Goal: Task Accomplishment & Management: Use online tool/utility

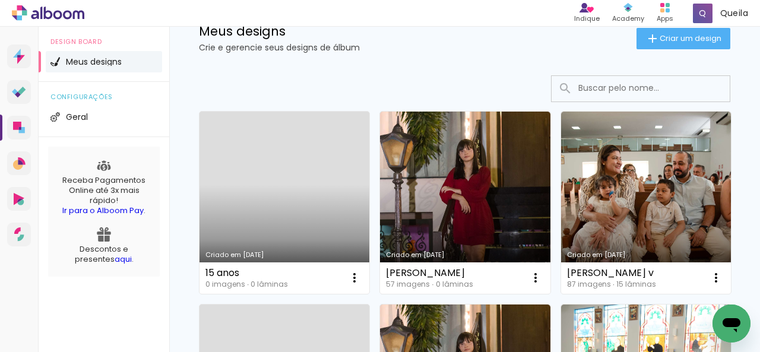
scroll to position [59, 0]
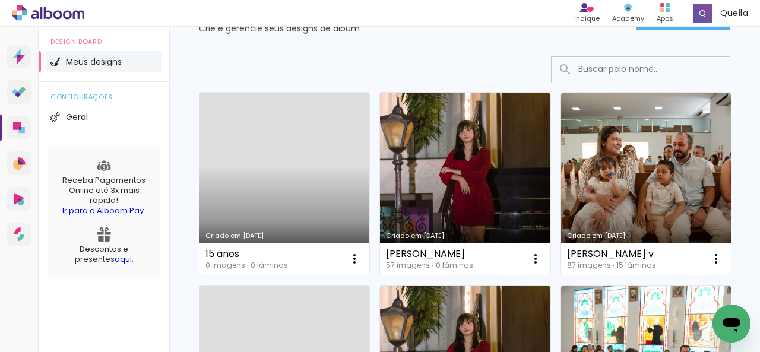
click at [247, 152] on link "Criado em [DATE]" at bounding box center [285, 184] width 170 height 182
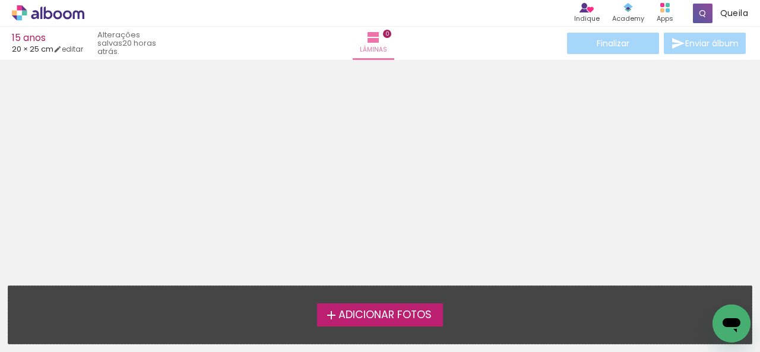
click at [387, 314] on span "Adicionar Fotos" at bounding box center [384, 315] width 93 height 11
click at [0, 0] on input "file" at bounding box center [0, 0] width 0 height 0
click at [372, 317] on span "Adicionar Fotos" at bounding box center [384, 315] width 93 height 11
click at [0, 0] on input "file" at bounding box center [0, 0] width 0 height 0
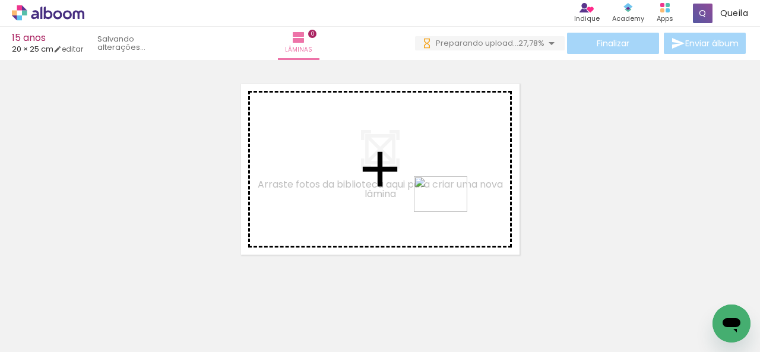
drag, startPoint x: 599, startPoint y: 315, endPoint x: 432, endPoint y: 227, distance: 188.6
click at [439, 205] on quentale-workspace at bounding box center [380, 176] width 760 height 352
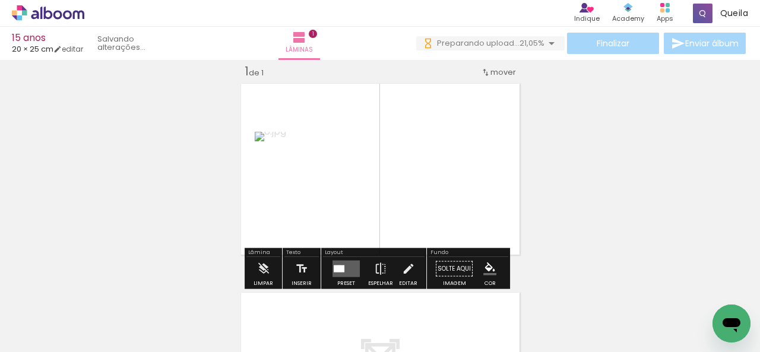
click at [336, 267] on div at bounding box center [339, 268] width 11 height 7
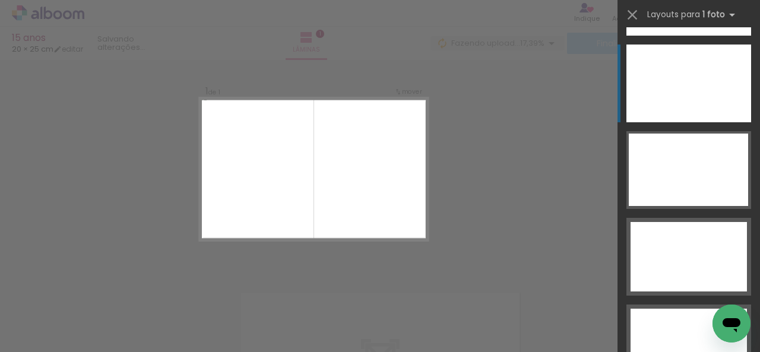
click at [692, 84] on div at bounding box center [689, 84] width 125 height 78
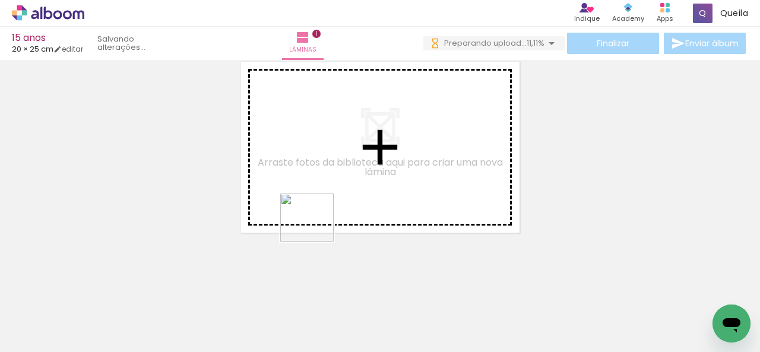
drag, startPoint x: 182, startPoint y: 330, endPoint x: 319, endPoint y: 216, distance: 178.8
click at [319, 216] on quentale-workspace at bounding box center [380, 176] width 760 height 352
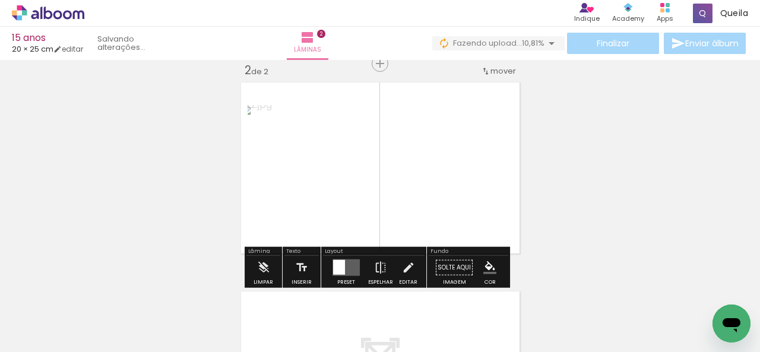
scroll to position [224, 0]
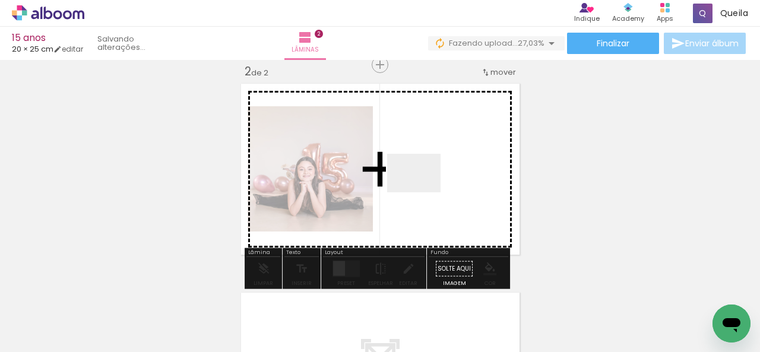
drag, startPoint x: 393, startPoint y: 327, endPoint x: 423, endPoint y: 189, distance: 140.9
click at [423, 189] on quentale-workspace at bounding box center [380, 176] width 760 height 352
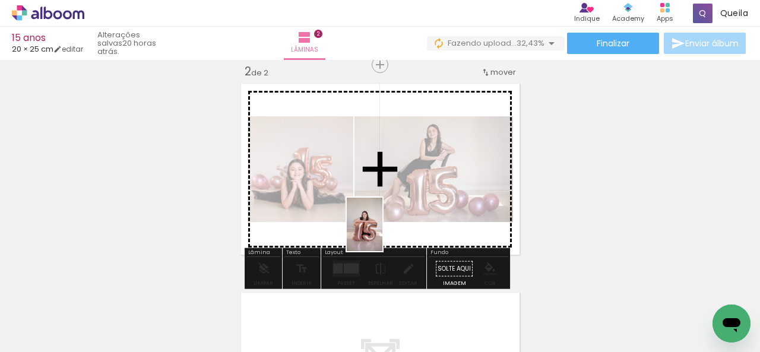
drag, startPoint x: 323, startPoint y: 318, endPoint x: 304, endPoint y: 286, distance: 37.8
click at [394, 216] on quentale-workspace at bounding box center [380, 176] width 760 height 352
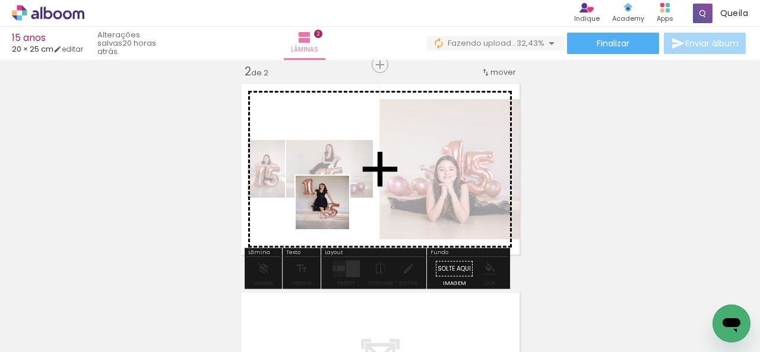
drag, startPoint x: 257, startPoint y: 321, endPoint x: 365, endPoint y: 219, distance: 147.9
click at [336, 201] on quentale-workspace at bounding box center [380, 176] width 760 height 352
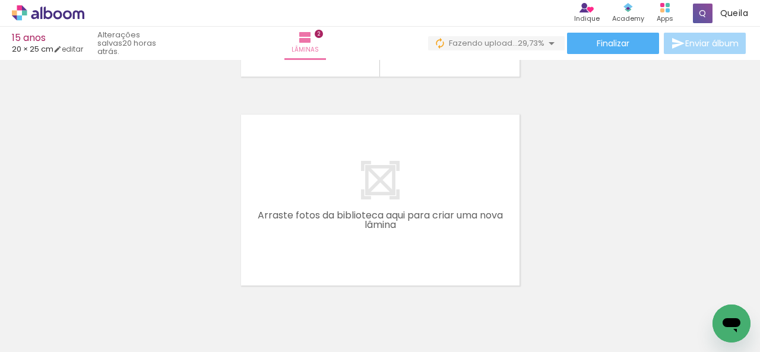
scroll to position [455, 0]
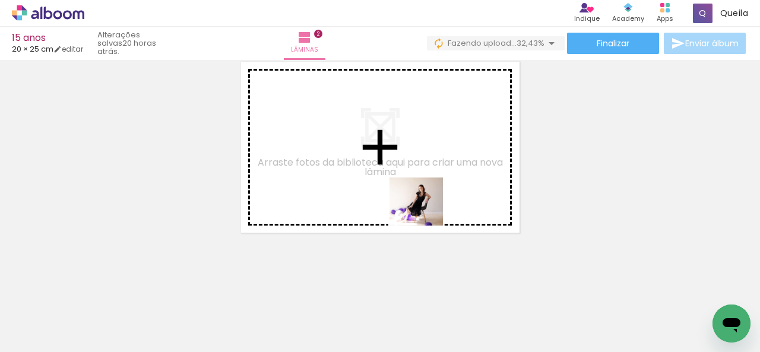
drag, startPoint x: 459, startPoint y: 325, endPoint x: 461, endPoint y: 249, distance: 76.0
click at [413, 190] on quentale-workspace at bounding box center [380, 176] width 760 height 352
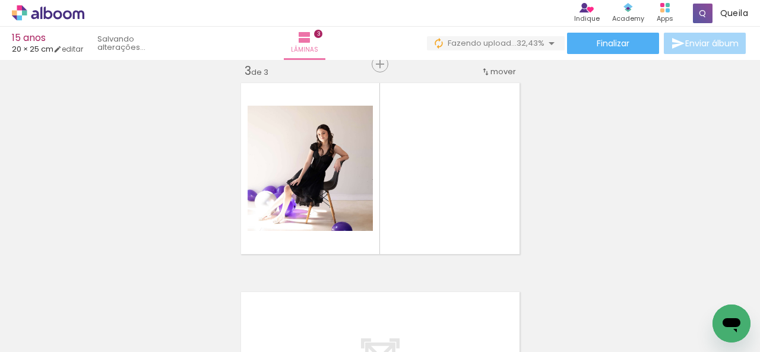
scroll to position [433, 0]
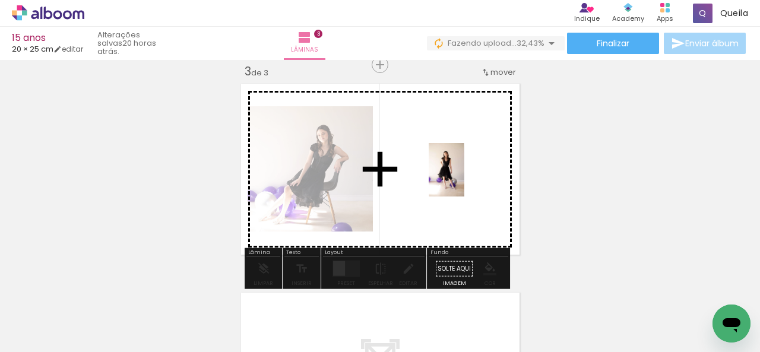
drag, startPoint x: 527, startPoint y: 325, endPoint x: 464, endPoint y: 179, distance: 159.1
click at [464, 179] on quentale-workspace at bounding box center [380, 176] width 760 height 352
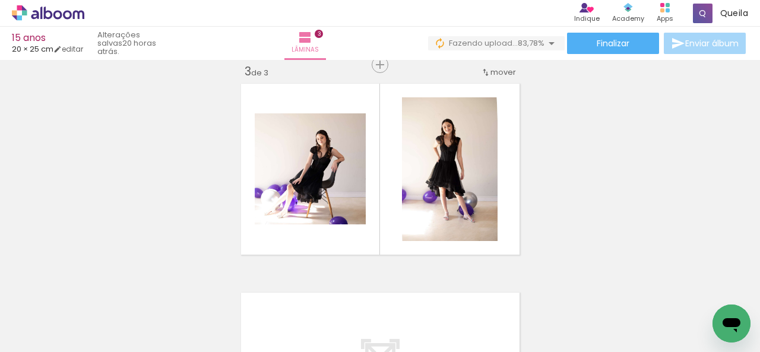
scroll to position [0, 452]
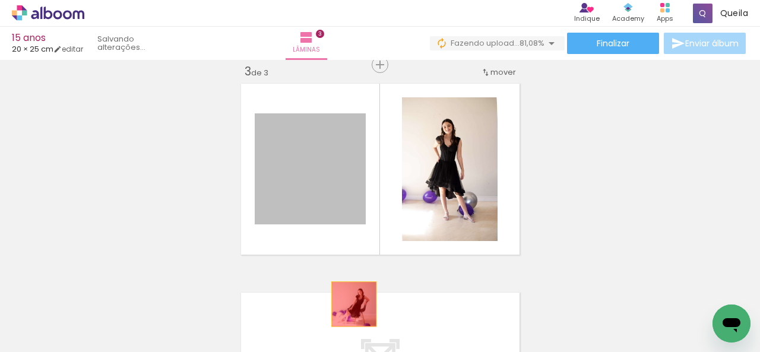
drag, startPoint x: 333, startPoint y: 179, endPoint x: 463, endPoint y: 187, distance: 130.3
click at [355, 334] on quentale-workspace at bounding box center [380, 176] width 760 height 352
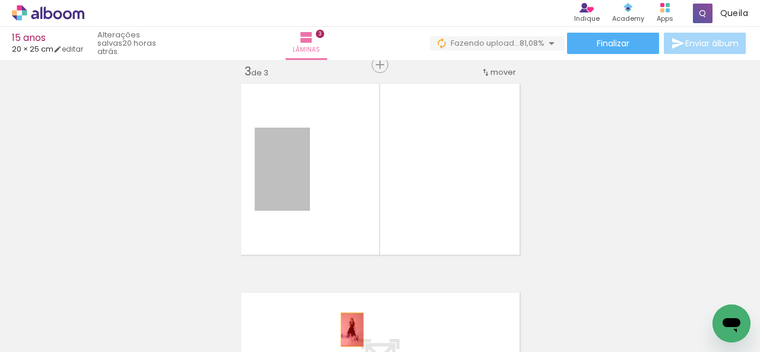
drag, startPoint x: 262, startPoint y: 194, endPoint x: 353, endPoint y: 340, distance: 171.5
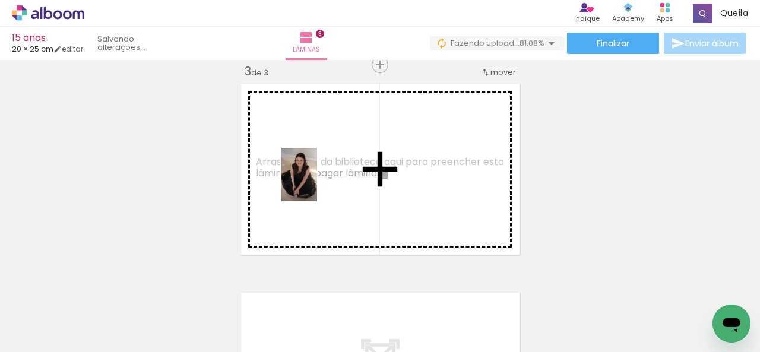
drag, startPoint x: 205, startPoint y: 328, endPoint x: 317, endPoint y: 183, distance: 182.4
click at [317, 183] on quentale-workspace at bounding box center [380, 176] width 760 height 352
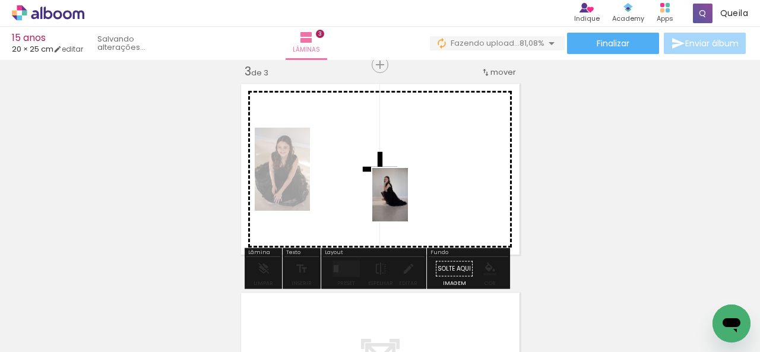
drag, startPoint x: 407, startPoint y: 328, endPoint x: 408, endPoint y: 204, distance: 124.7
click at [408, 204] on quentale-workspace at bounding box center [380, 176] width 760 height 352
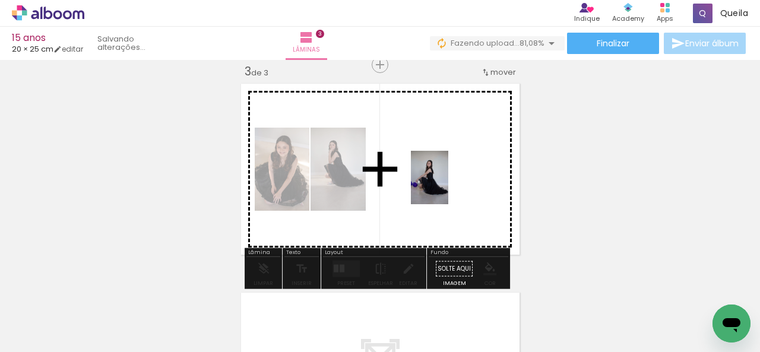
drag, startPoint x: 480, startPoint y: 331, endPoint x: 474, endPoint y: 249, distance: 81.5
click at [446, 182] on quentale-workspace at bounding box center [380, 176] width 760 height 352
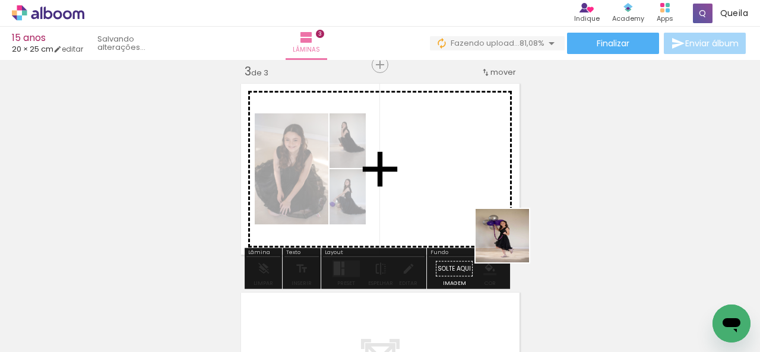
drag, startPoint x: 540, startPoint y: 328, endPoint x: 492, endPoint y: 214, distance: 124.1
click at [495, 216] on quentale-workspace at bounding box center [380, 176] width 760 height 352
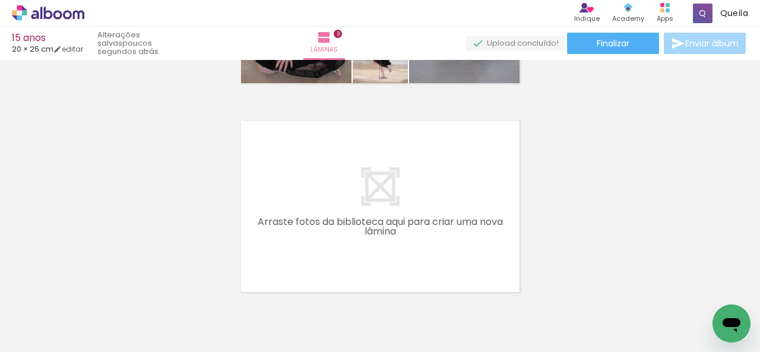
scroll to position [0, 770]
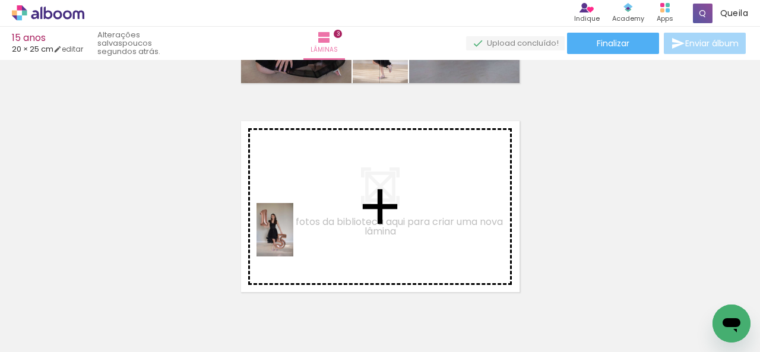
drag, startPoint x: 293, startPoint y: 329, endPoint x: 292, endPoint y: 239, distance: 90.3
click at [292, 239] on quentale-workspace at bounding box center [380, 176] width 760 height 352
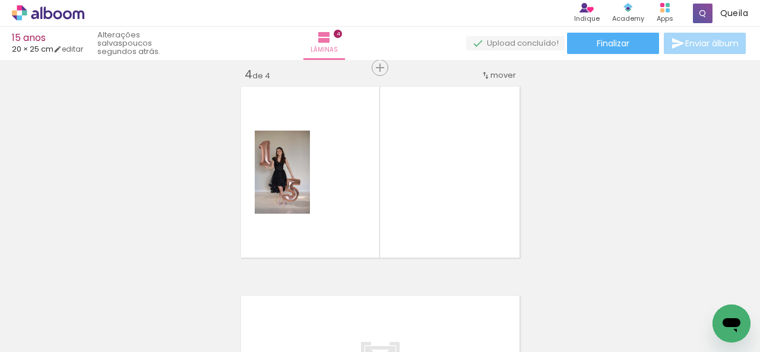
scroll to position [642, 0]
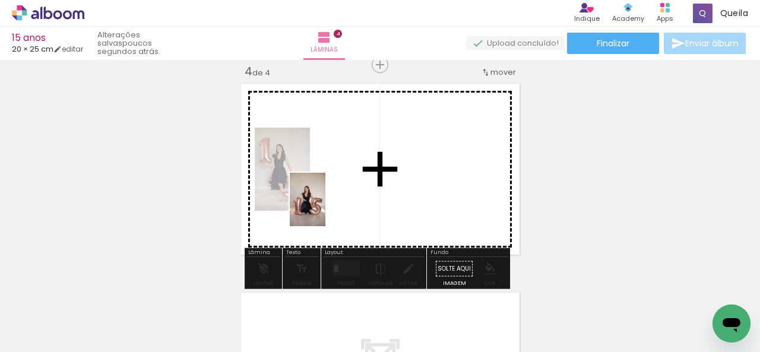
drag, startPoint x: 345, startPoint y: 333, endPoint x: 325, endPoint y: 208, distance: 126.2
click at [325, 208] on quentale-workspace at bounding box center [380, 176] width 760 height 352
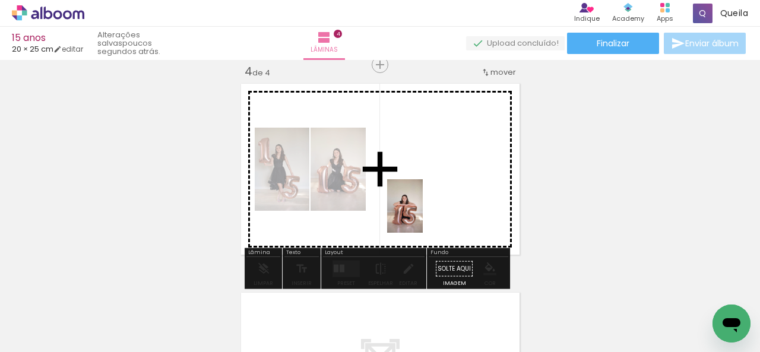
drag, startPoint x: 417, startPoint y: 328, endPoint x: 423, endPoint y: 192, distance: 136.7
click at [423, 207] on quentale-workspace at bounding box center [380, 176] width 760 height 352
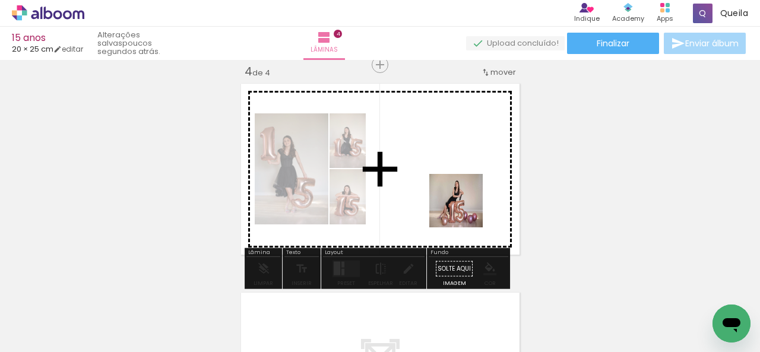
drag, startPoint x: 483, startPoint y: 324, endPoint x: 464, endPoint y: 200, distance: 124.9
click at [464, 200] on quentale-workspace at bounding box center [380, 176] width 760 height 352
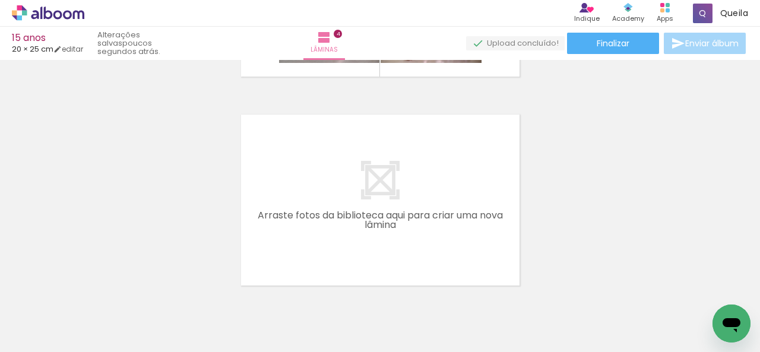
scroll to position [873, 0]
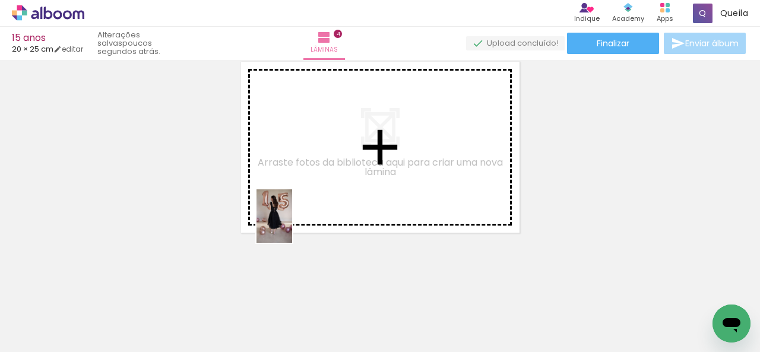
drag, startPoint x: 286, startPoint y: 325, endPoint x: 292, endPoint y: 201, distance: 124.3
click at [292, 201] on quentale-workspace at bounding box center [380, 176] width 760 height 352
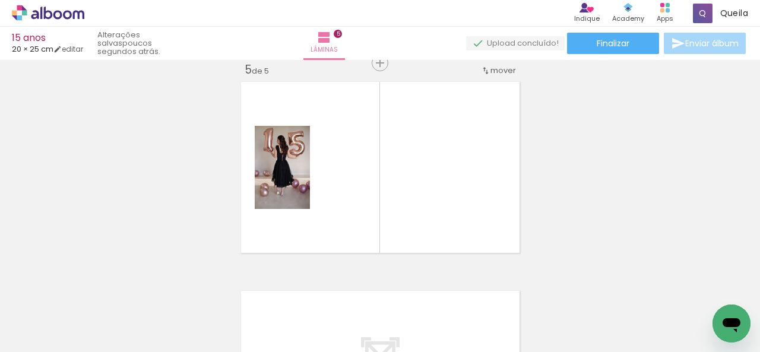
scroll to position [851, 0]
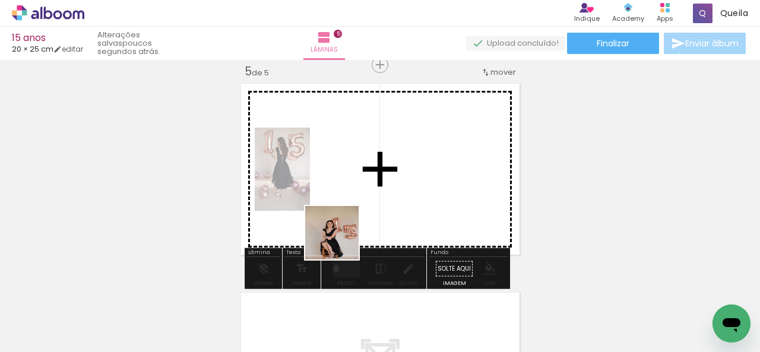
drag, startPoint x: 347, startPoint y: 330, endPoint x: 356, endPoint y: 220, distance: 109.7
click at [341, 205] on quentale-workspace at bounding box center [380, 176] width 760 height 352
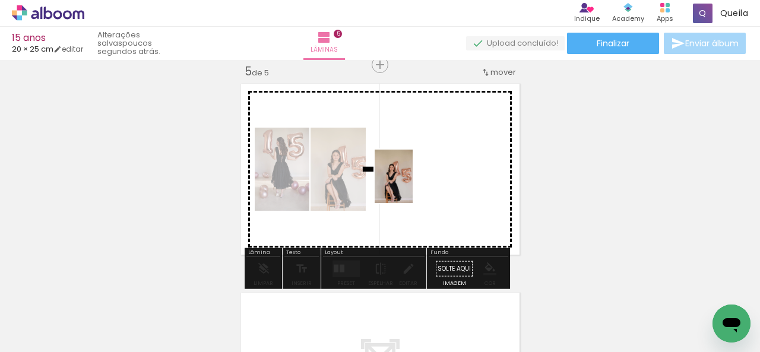
drag, startPoint x: 419, startPoint y: 328, endPoint x: 457, endPoint y: 263, distance: 75.9
click at [410, 183] on quentale-workspace at bounding box center [380, 176] width 760 height 352
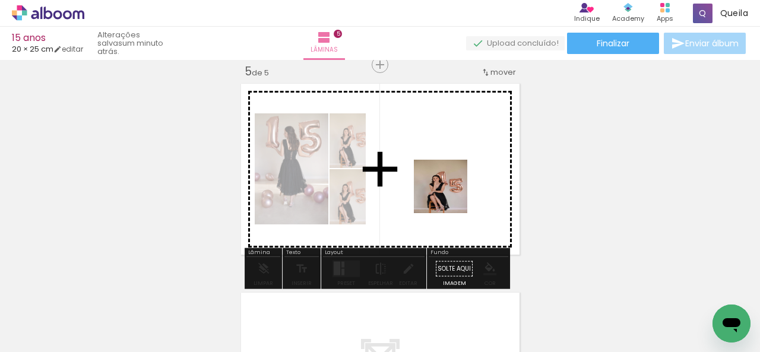
drag, startPoint x: 487, startPoint y: 333, endPoint x: 518, endPoint y: 276, distance: 64.8
click at [440, 162] on quentale-workspace at bounding box center [380, 176] width 760 height 352
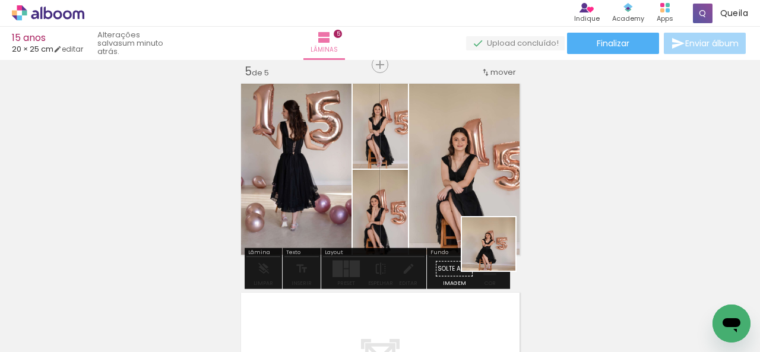
drag, startPoint x: 548, startPoint y: 326, endPoint x: 469, endPoint y: 208, distance: 141.8
click at [469, 208] on quentale-workspace at bounding box center [380, 176] width 760 height 352
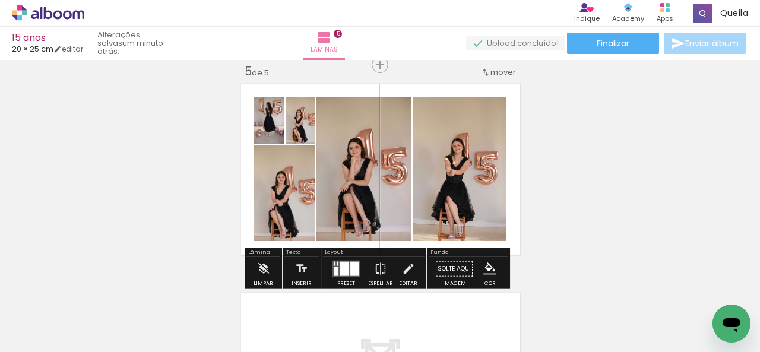
click at [341, 271] on div at bounding box center [345, 269] width 10 height 14
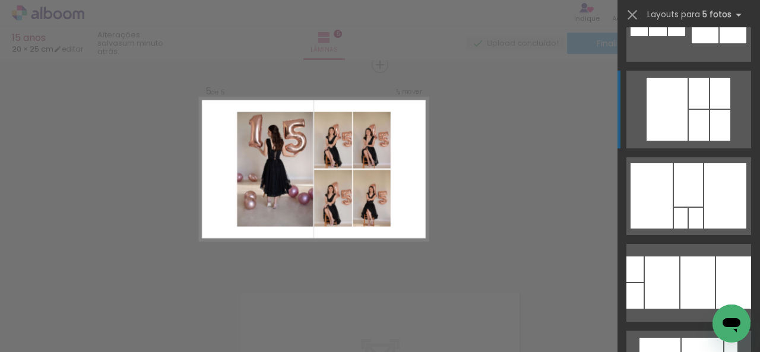
scroll to position [2019, 0]
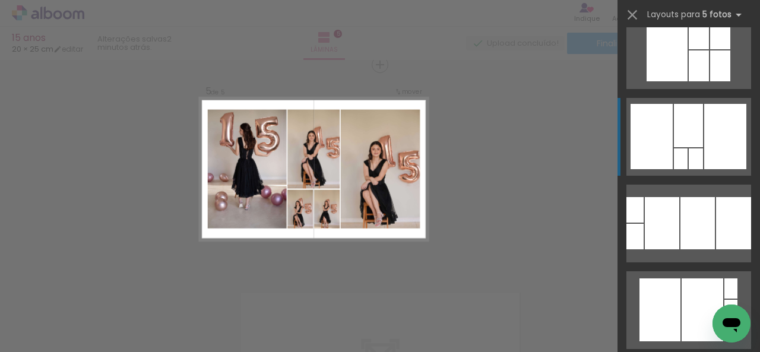
click at [656, 144] on div at bounding box center [652, 136] width 42 height 65
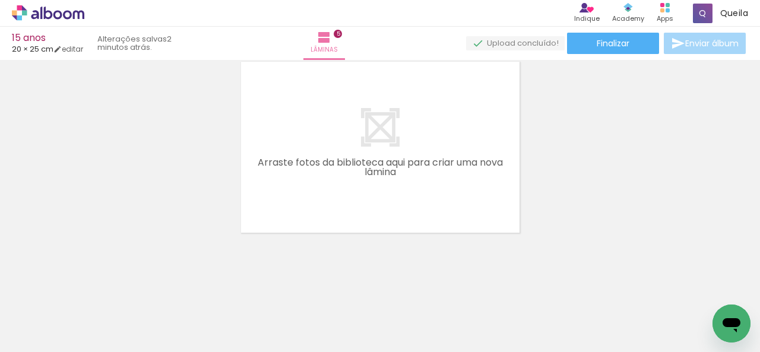
scroll to position [0, 1430]
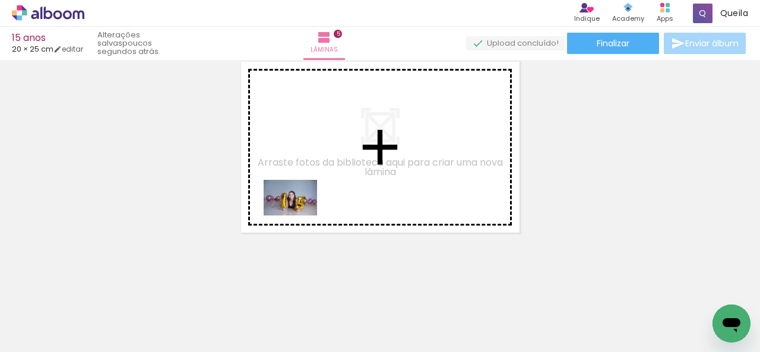
drag, startPoint x: 240, startPoint y: 309, endPoint x: 295, endPoint y: 254, distance: 77.7
click at [300, 210] on quentale-workspace at bounding box center [380, 176] width 760 height 352
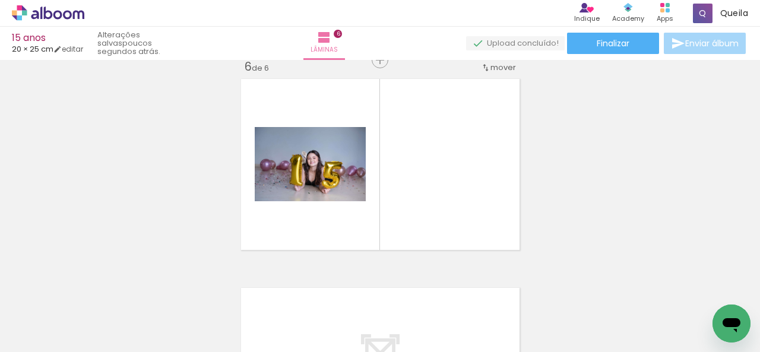
scroll to position [1060, 0]
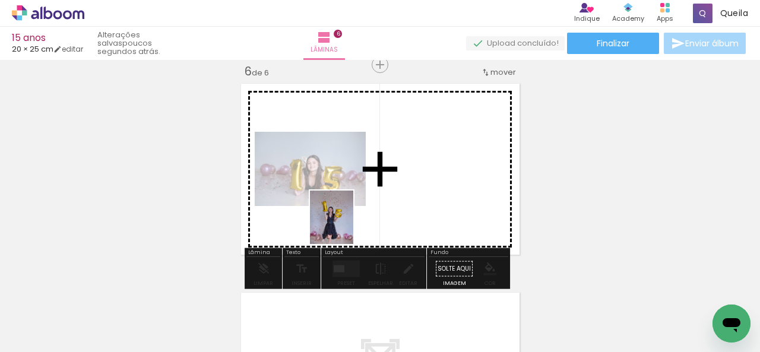
drag, startPoint x: 295, startPoint y: 325, endPoint x: 376, endPoint y: 198, distance: 150.6
click at [376, 198] on quentale-workspace at bounding box center [380, 176] width 760 height 352
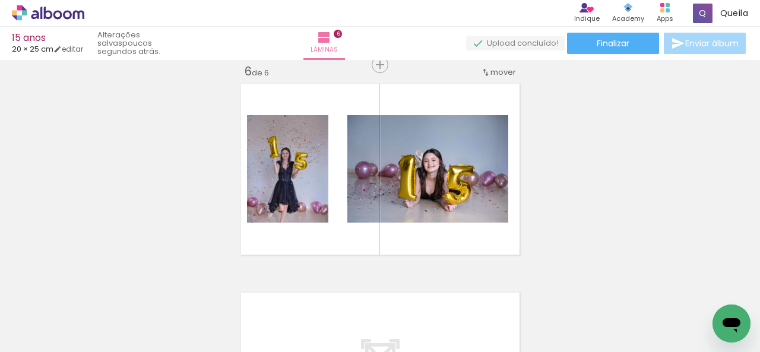
scroll to position [0, 0]
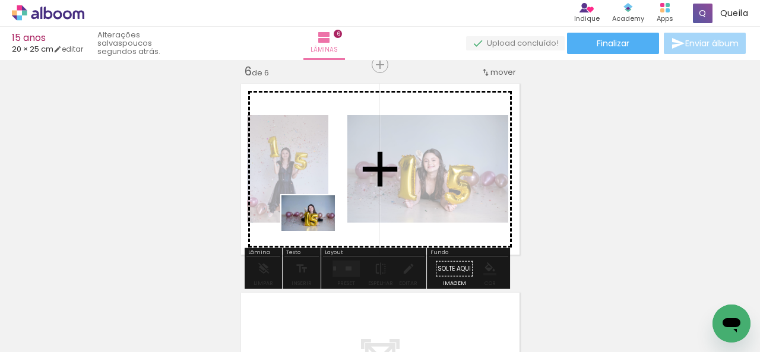
drag, startPoint x: 121, startPoint y: 309, endPoint x: 335, endPoint y: 213, distance: 234.4
click at [335, 213] on quentale-workspace at bounding box center [380, 176] width 760 height 352
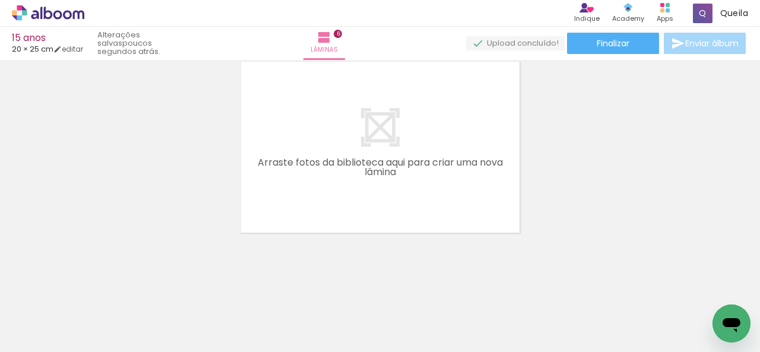
scroll to position [0, 1613]
drag, startPoint x: 376, startPoint y: 326, endPoint x: 422, endPoint y: 197, distance: 136.7
click at [429, 187] on quentale-workspace at bounding box center [380, 176] width 760 height 352
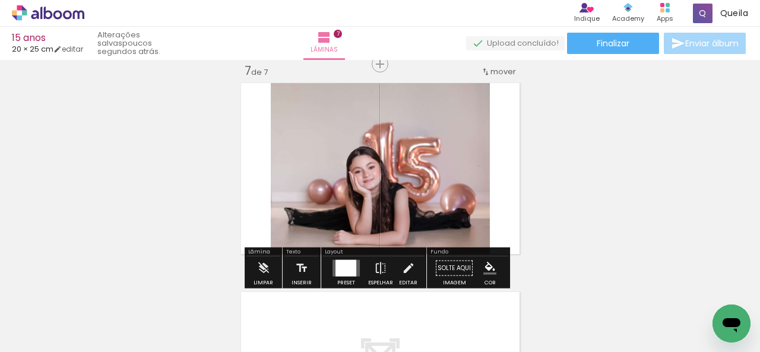
scroll to position [1269, 0]
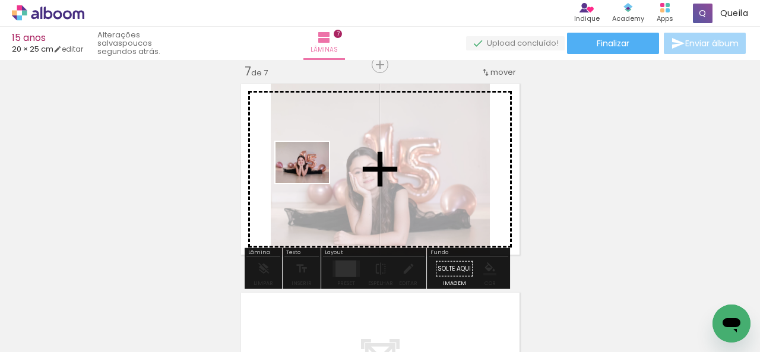
drag, startPoint x: 295, startPoint y: 310, endPoint x: 311, endPoint y: 178, distance: 133.4
click at [311, 178] on quentale-workspace at bounding box center [380, 176] width 760 height 352
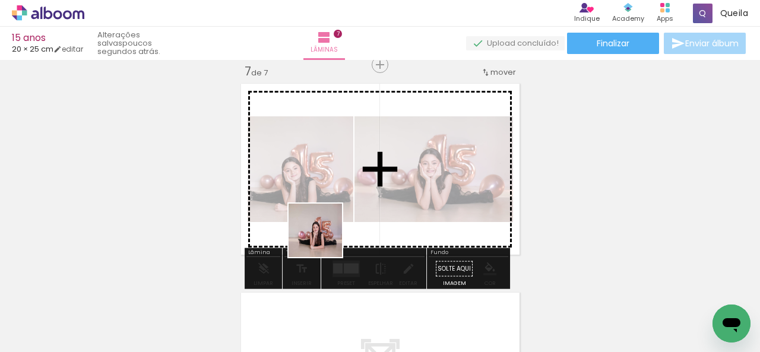
drag, startPoint x: 235, startPoint y: 315, endPoint x: 366, endPoint y: 201, distance: 173.4
click at [376, 194] on quentale-workspace at bounding box center [380, 176] width 760 height 352
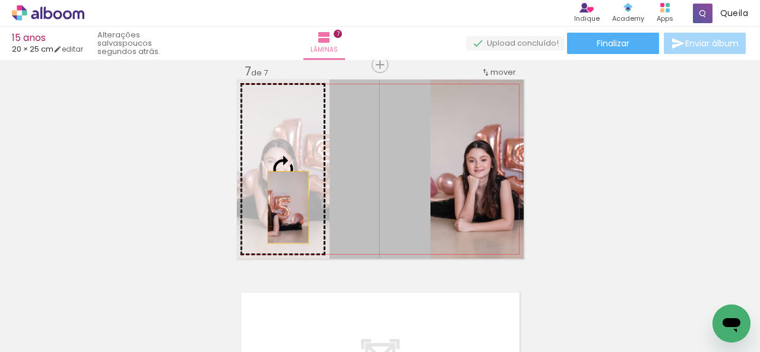
drag, startPoint x: 372, startPoint y: 206, endPoint x: 283, endPoint y: 207, distance: 88.5
click at [0, 0] on slot at bounding box center [0, 0] width 0 height 0
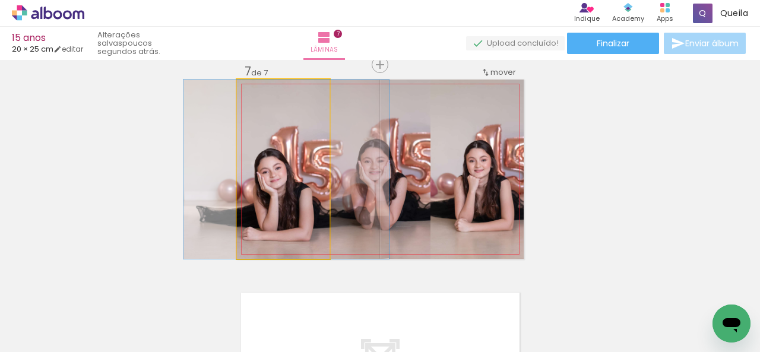
scroll to position [0, 1613]
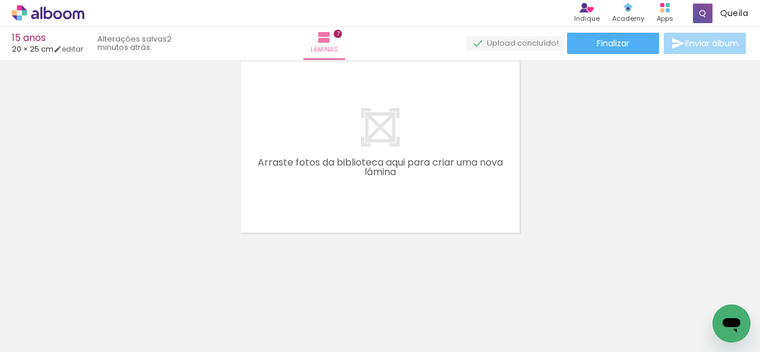
scroll to position [0, 1802]
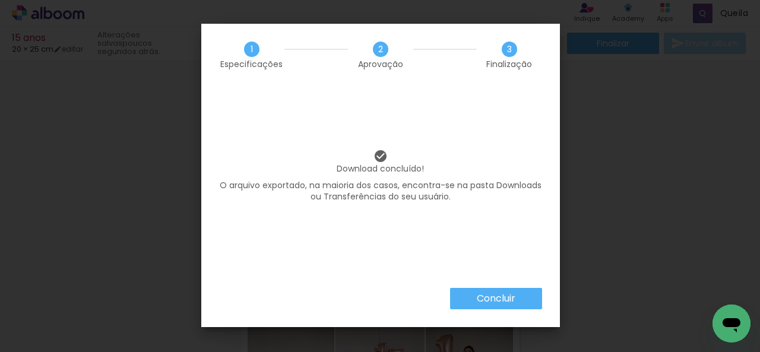
scroll to position [2613, 0]
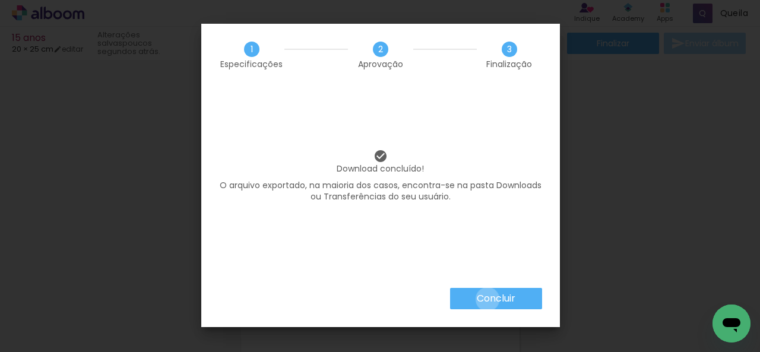
click at [0, 0] on slot "Concluir" at bounding box center [0, 0] width 0 height 0
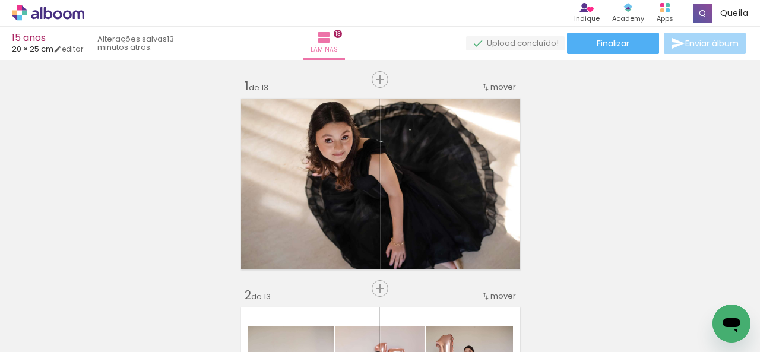
scroll to position [2613, 0]
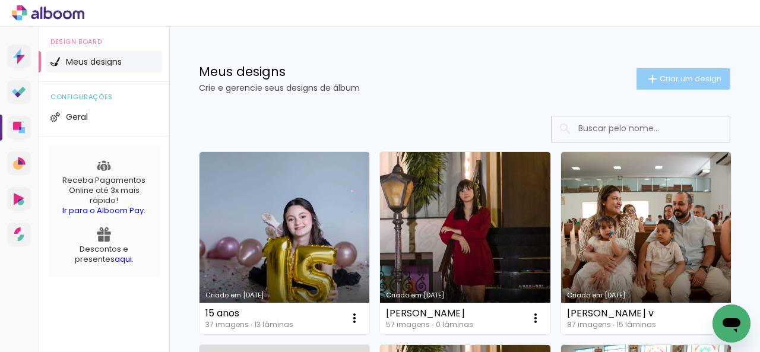
click at [677, 78] on span "Criar um design" at bounding box center [691, 79] width 62 height 8
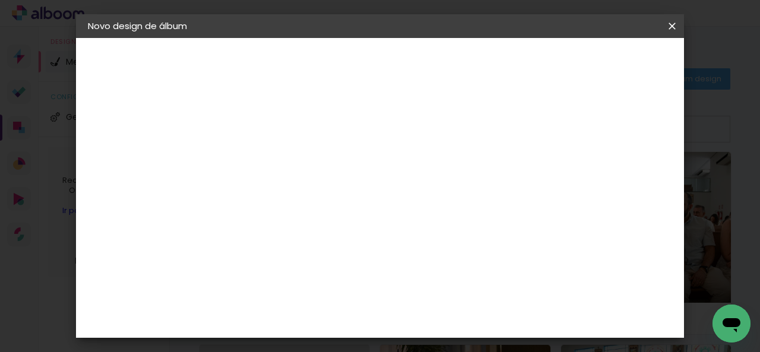
click at [282, 160] on input at bounding box center [282, 159] width 0 height 18
type input "[PERSON_NAME]"
type paper-input "[PERSON_NAME]"
click at [0, 0] on slot "Avançar" at bounding box center [0, 0] width 0 height 0
click at [0, 0] on slot "Tamanho Livre" at bounding box center [0, 0] width 0 height 0
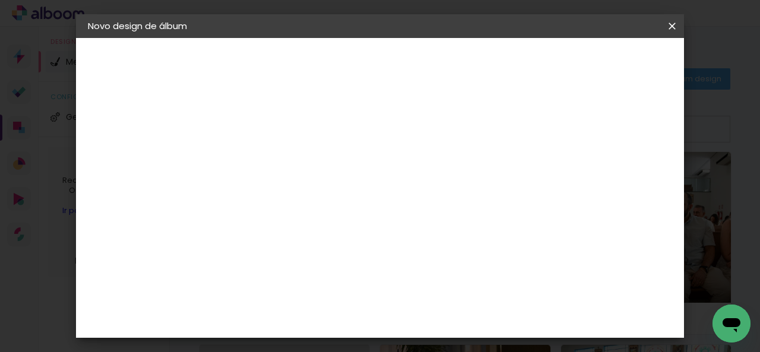
click at [0, 0] on slot "Avançar" at bounding box center [0, 0] width 0 height 0
click at [259, 239] on input "30" at bounding box center [244, 245] width 31 height 18
type input "3"
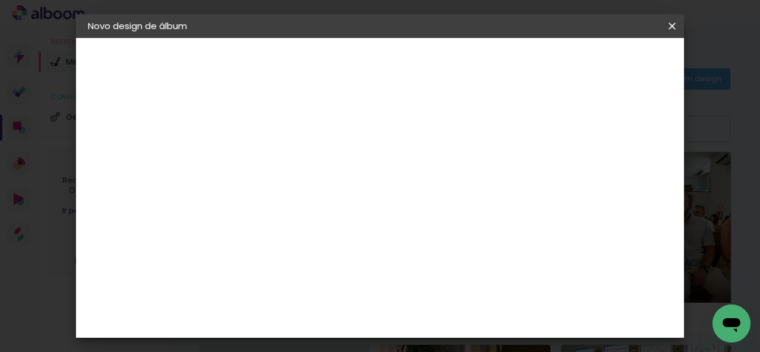
type input "25"
type paper-input "25"
click at [454, 318] on input "60" at bounding box center [445, 318] width 31 height 18
type input "40"
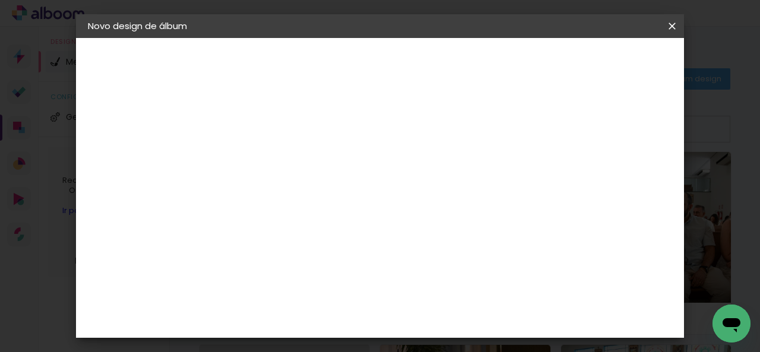
type paper-input "40"
click at [548, 62] on span "Iniciar design" at bounding box center [527, 67] width 39 height 17
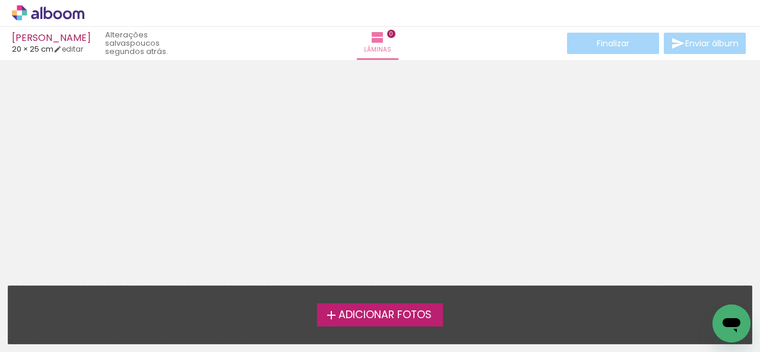
click at [357, 316] on span "Adicionar Fotos" at bounding box center [384, 315] width 93 height 11
click at [0, 0] on input "file" at bounding box center [0, 0] width 0 height 0
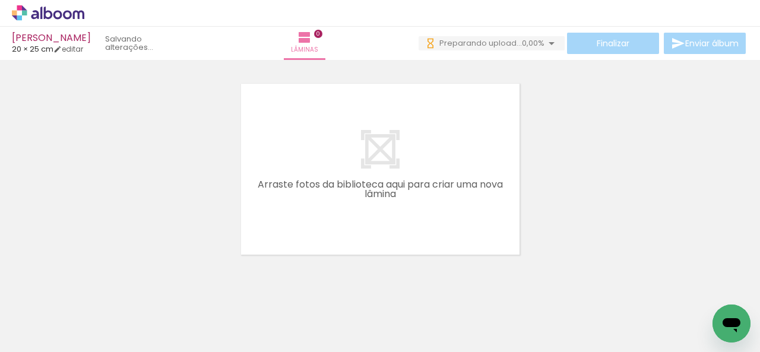
click at [44, 339] on span "Adicionar Fotos" at bounding box center [42, 336] width 36 height 13
click at [0, 0] on input "file" at bounding box center [0, 0] width 0 height 0
click at [42, 337] on span "Adicionar Fotos" at bounding box center [42, 336] width 36 height 13
click at [0, 0] on input "file" at bounding box center [0, 0] width 0 height 0
click at [37, 336] on span "Adicionar Fotos" at bounding box center [42, 336] width 36 height 13
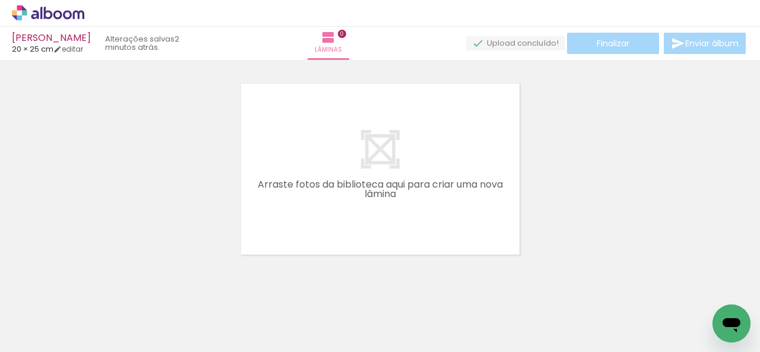
click at [0, 0] on input "file" at bounding box center [0, 0] width 0 height 0
click at [530, 42] on quentale-upload-monitor at bounding box center [515, 43] width 99 height 15
click at [97, 309] on iron-horizontal-list at bounding box center [86, 315] width 24 height 74
click at [97, 315] on iron-horizontal-list at bounding box center [86, 315] width 24 height 74
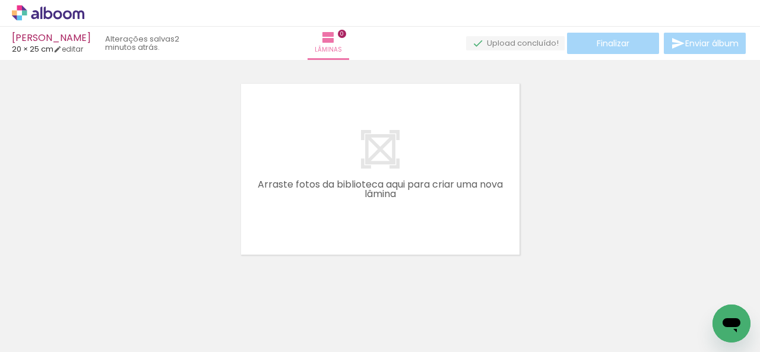
scroll to position [0, 0]
click at [26, 336] on span "Adicionar Fotos" at bounding box center [42, 336] width 36 height 13
click at [0, 0] on input "file" at bounding box center [0, 0] width 0 height 0
click at [36, 334] on span "Adicionar Fotos" at bounding box center [42, 336] width 36 height 13
click at [0, 0] on input "file" at bounding box center [0, 0] width 0 height 0
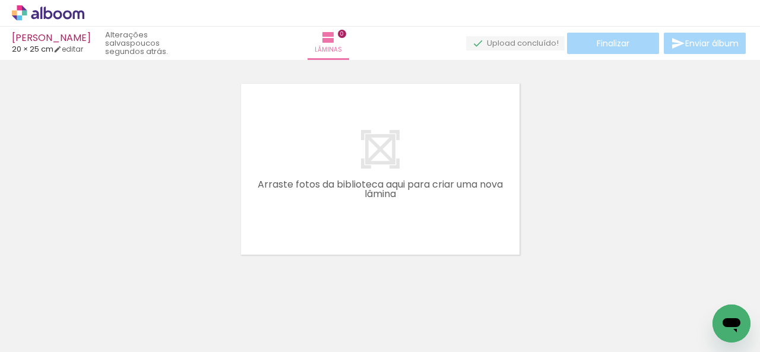
scroll to position [0, 3331]
click at [48, 332] on span "Adicionar Fotos" at bounding box center [42, 336] width 36 height 13
click at [0, 0] on input "file" at bounding box center [0, 0] width 0 height 0
